Goal: Information Seeking & Learning: Learn about a topic

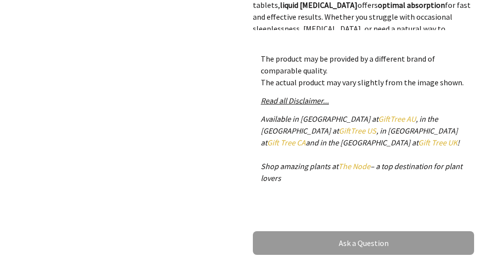
scroll to position [594, 0]
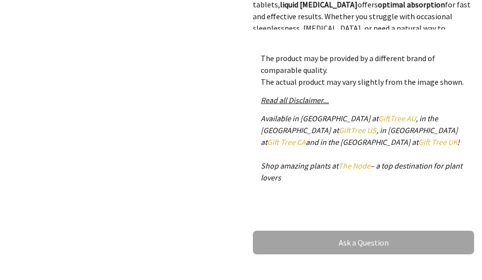
click at [357, 231] on link "Ask a Question" at bounding box center [363, 243] width 221 height 24
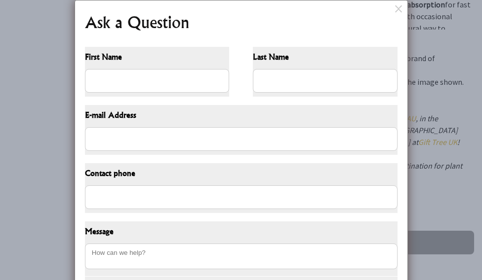
click at [89, 232] on span "Message" at bounding box center [241, 233] width 312 height 14
click at [109, 233] on span "Message" at bounding box center [241, 233] width 312 height 14
click at [399, 7] on dialogboxclose at bounding box center [399, 8] width 12 height 12
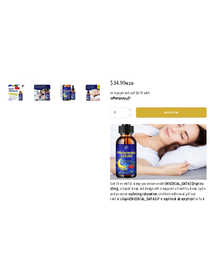
scroll to position [317, 0]
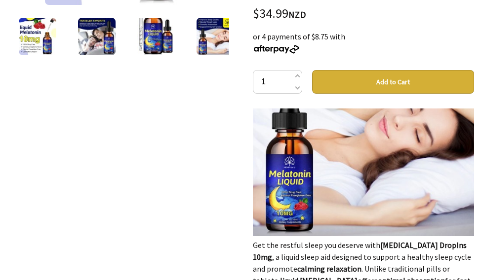
click at [280, 151] on img at bounding box center [363, 125] width 221 height 221
click at [30, 42] on img at bounding box center [38, 37] width 38 height 38
click at [208, 39] on img at bounding box center [215, 37] width 38 height 38
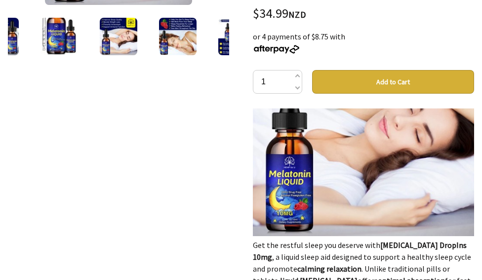
click at [172, 31] on img at bounding box center [178, 37] width 38 height 38
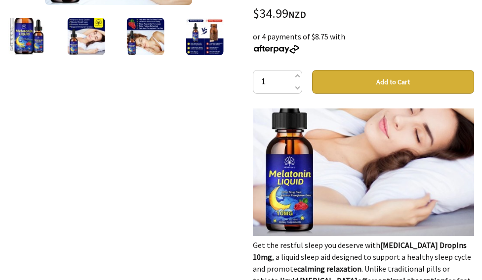
click at [240, 182] on div "5 /6 [MEDICAL_DATA] DropIns 10mg – Liquid Sleep Aid Support for Healthy Sleep G…" at bounding box center [241, 197] width 482 height 696
click at [24, 40] on img at bounding box center [27, 37] width 38 height 38
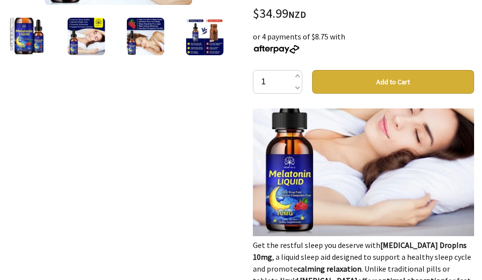
click at [24, 40] on img at bounding box center [27, 37] width 38 height 38
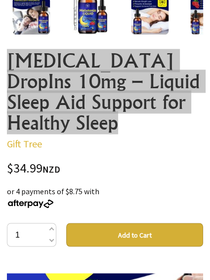
scroll to position [0, 0]
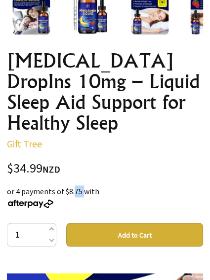
drag, startPoint x: 50, startPoint y: 180, endPoint x: 64, endPoint y: 188, distance: 15.9
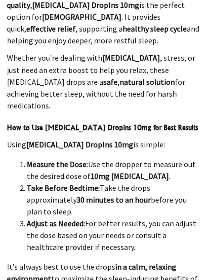
scroll to position [2555, 0]
